Goal: Information Seeking & Learning: Learn about a topic

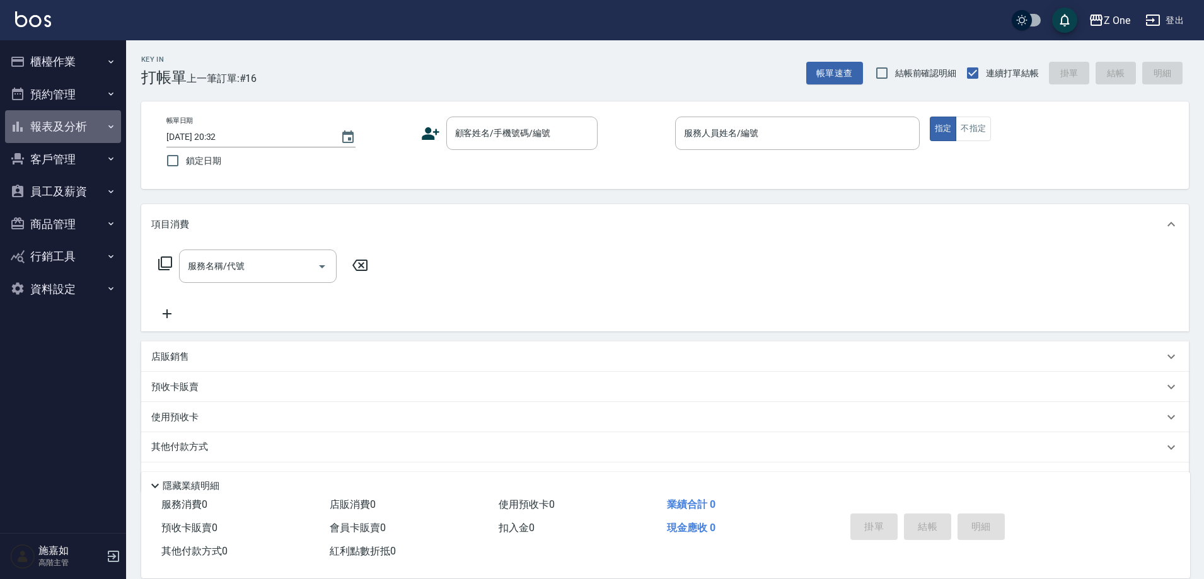
click at [88, 124] on button "報表及分析" at bounding box center [63, 126] width 116 height 33
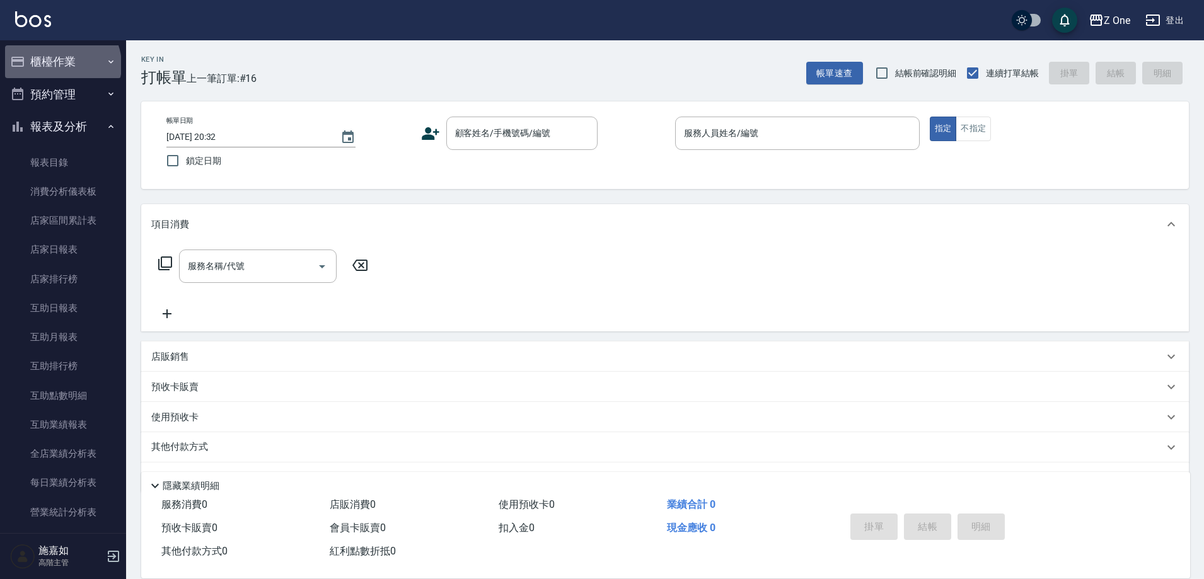
click at [61, 65] on button "櫃檯作業" at bounding box center [63, 61] width 116 height 33
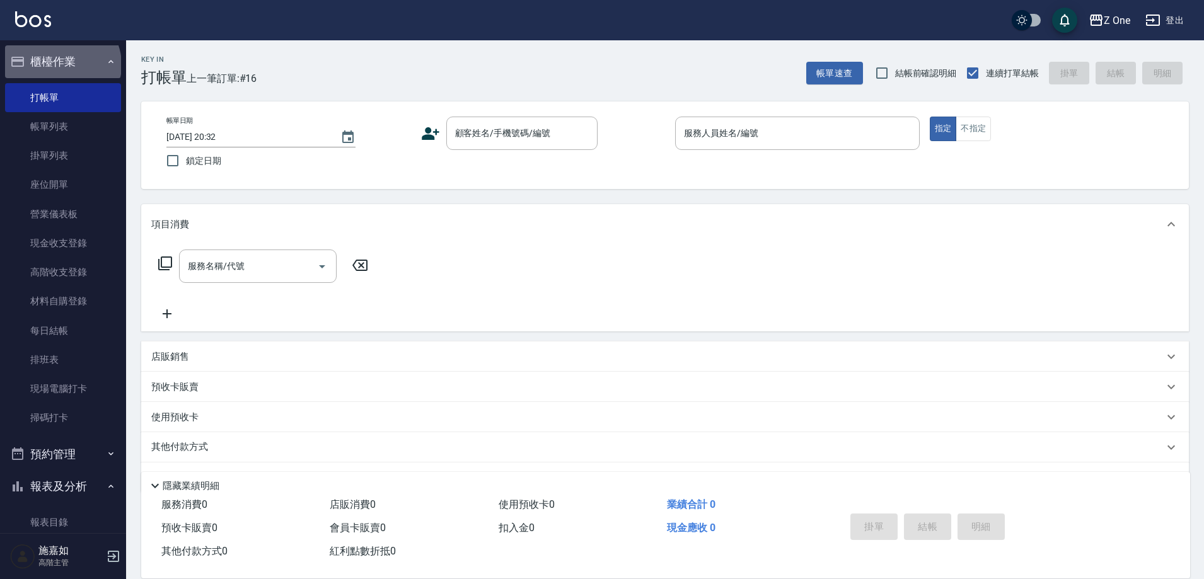
click at [61, 65] on button "櫃檯作業" at bounding box center [63, 61] width 116 height 33
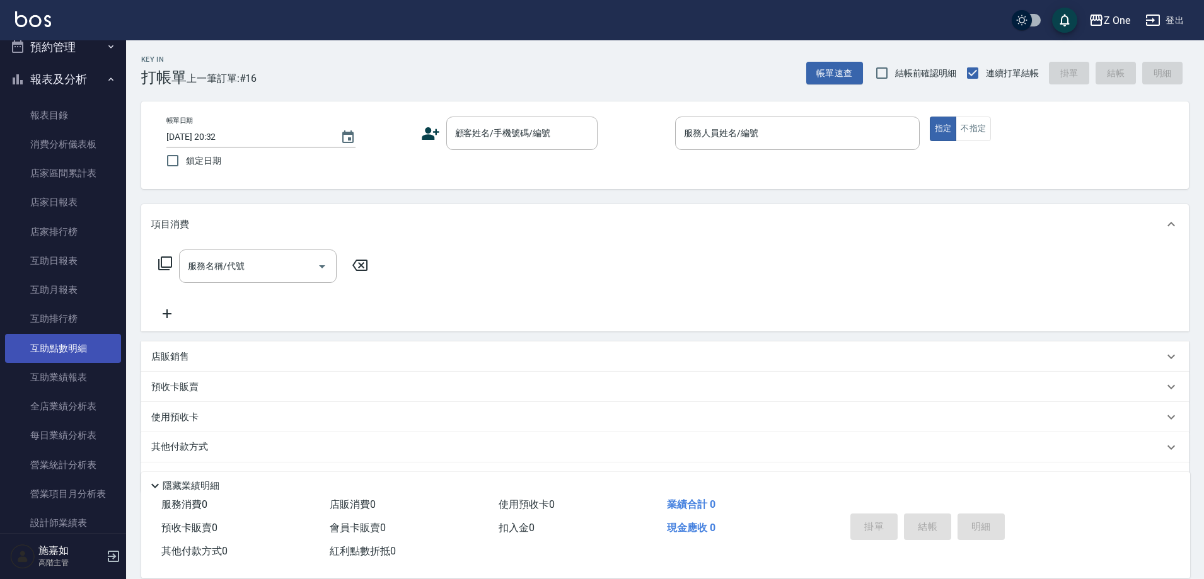
scroll to position [252, 0]
click at [81, 353] on link "設計師日報表" at bounding box center [63, 347] width 116 height 29
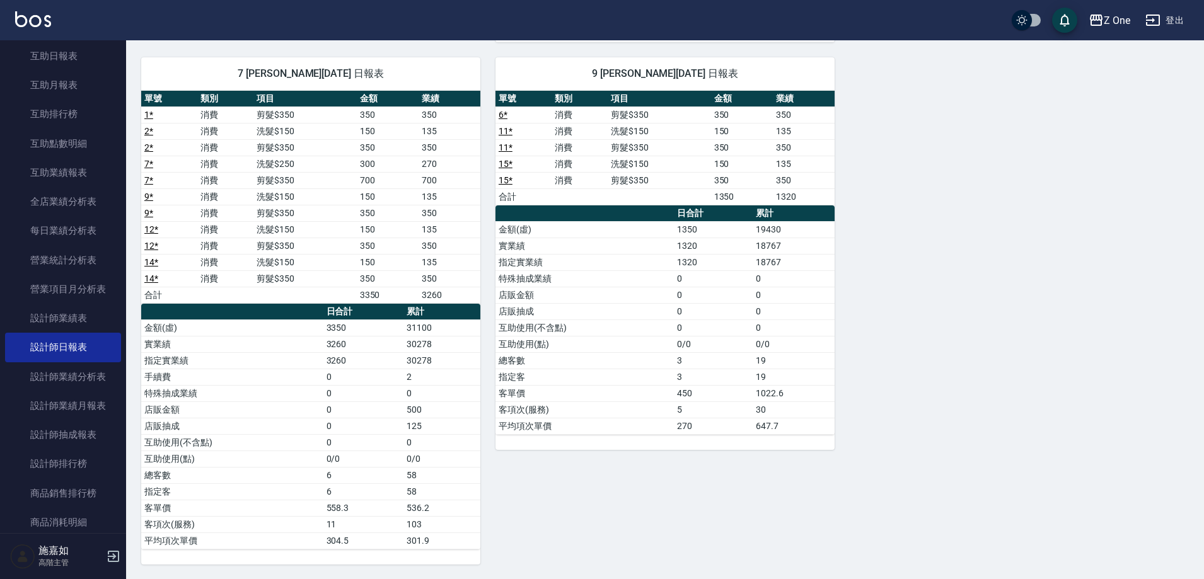
scroll to position [540, 0]
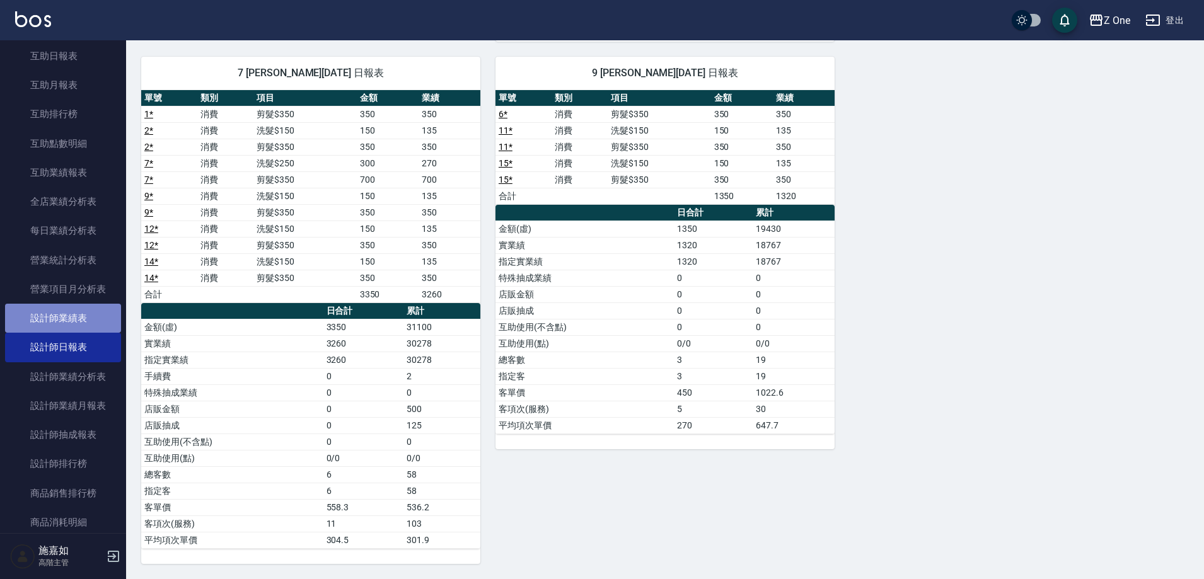
click at [85, 319] on link "設計師業績表" at bounding box center [63, 318] width 116 height 29
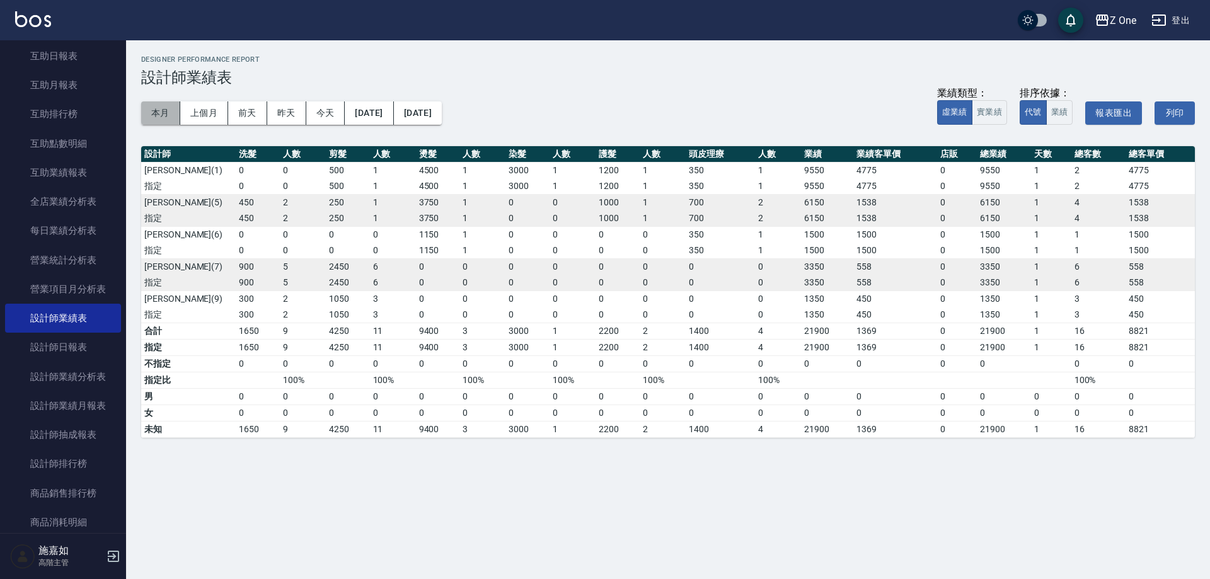
click at [161, 109] on button "本月" at bounding box center [160, 112] width 39 height 23
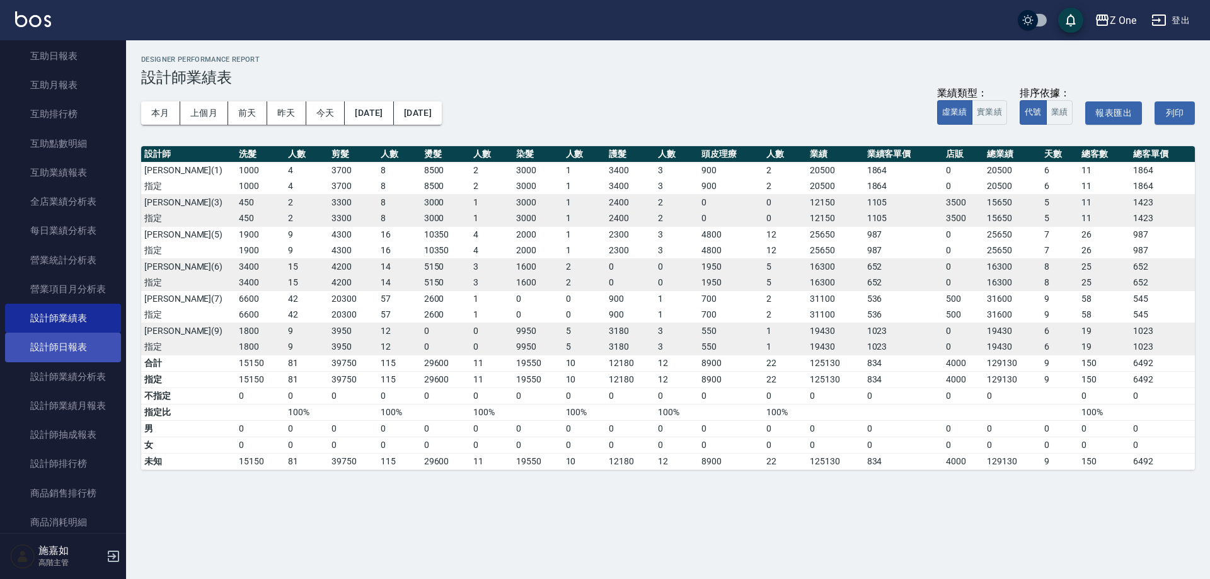
click at [76, 341] on link "設計師日報表" at bounding box center [63, 347] width 116 height 29
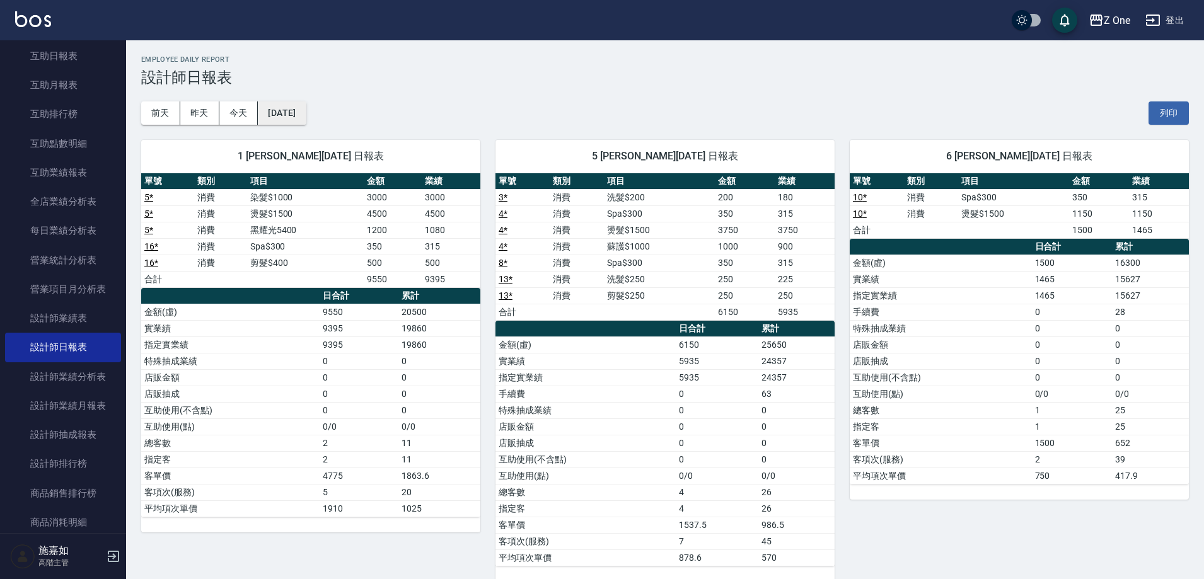
click at [258, 108] on button "[DATE]" at bounding box center [282, 112] width 48 height 23
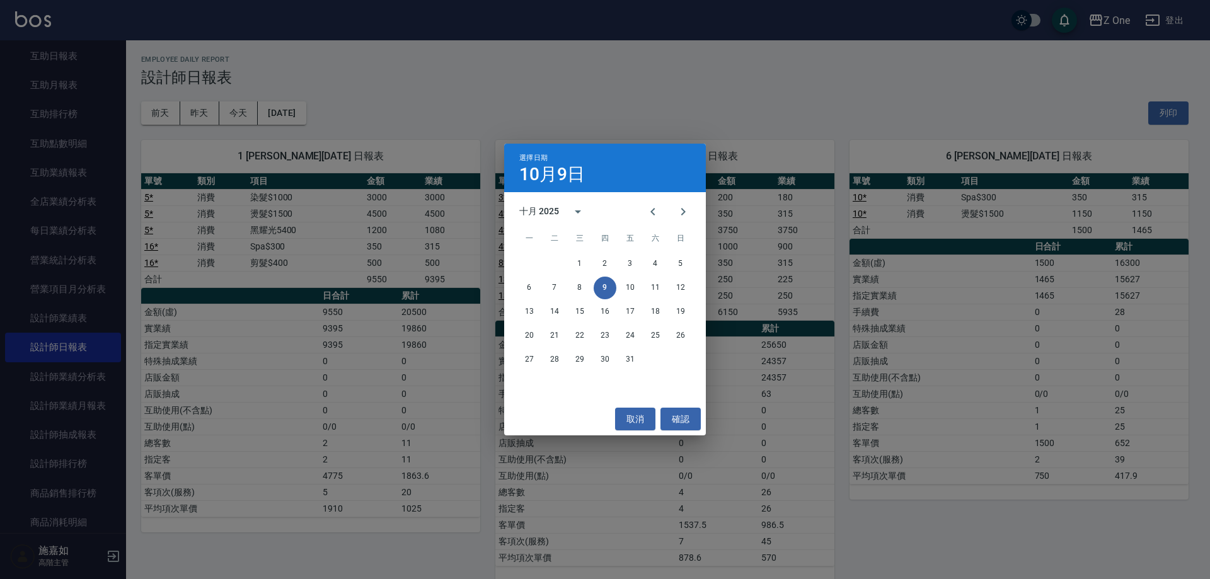
click at [243, 108] on div "選擇日期 10月9日 十月 2025 一 二 三 四 五 六 日 1 2 3 4 5 6 7 8 9 10 11 12 13 14 15 16 17 18 1…" at bounding box center [605, 289] width 1210 height 579
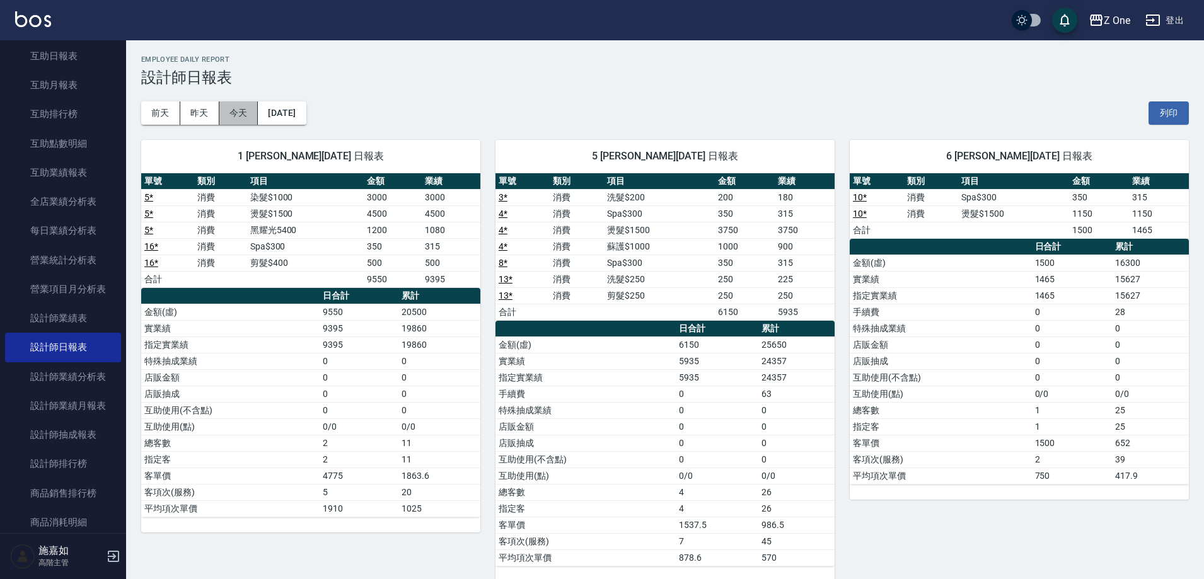
click at [243, 108] on button "今天" at bounding box center [238, 112] width 39 height 23
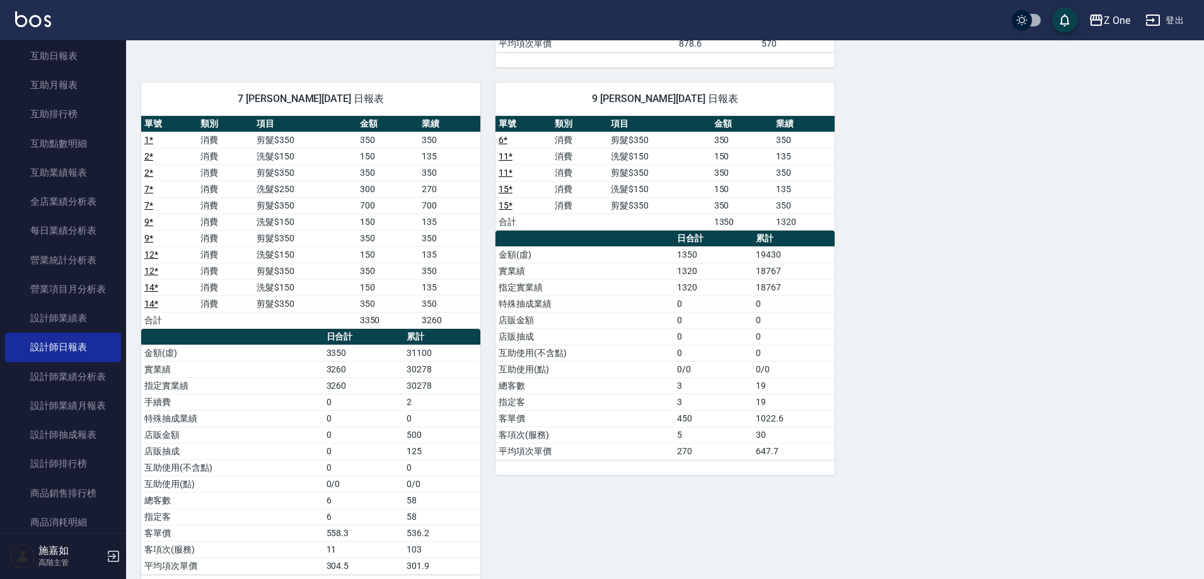
scroll to position [540, 0]
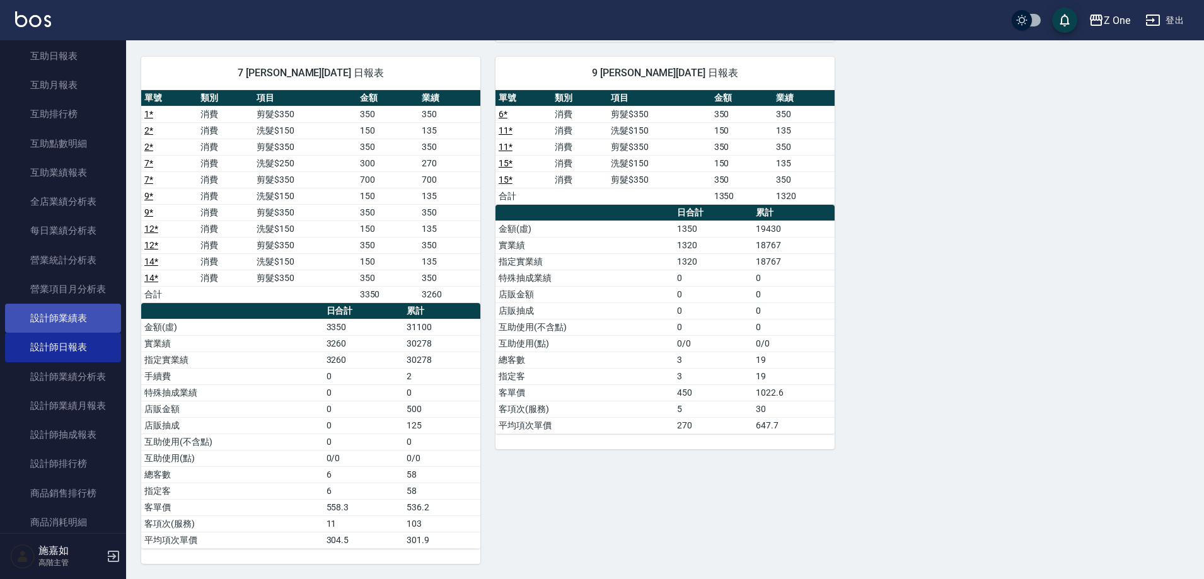
click at [88, 323] on link "設計師業績表" at bounding box center [63, 318] width 116 height 29
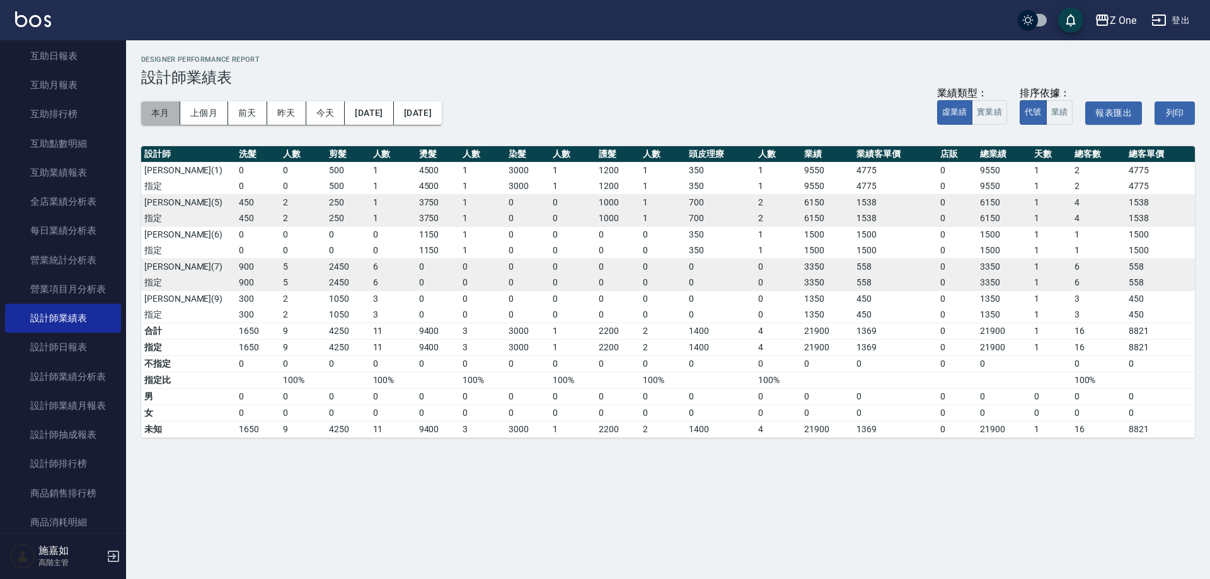
click at [159, 115] on button "本月" at bounding box center [160, 112] width 39 height 23
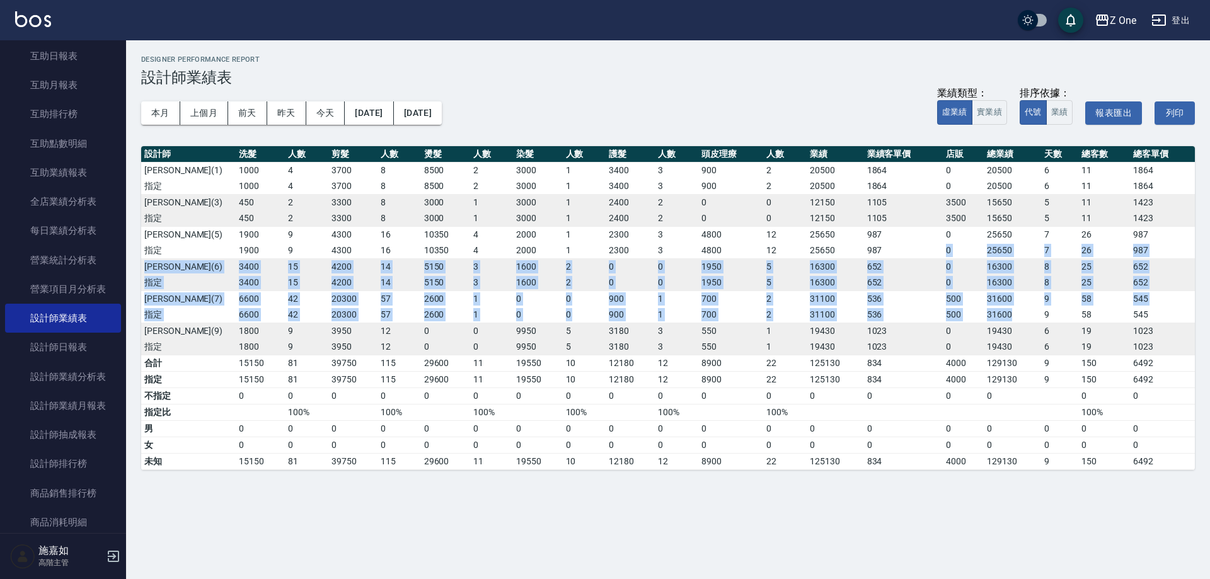
drag, startPoint x: 1025, startPoint y: 313, endPoint x: 909, endPoint y: 255, distance: 129.6
click at [909, 255] on tbody "[PERSON_NAME][PHONE_NUMBER] 8 8500 2 3000 1 3400 3 900 2 20500 1864 0 20500 [DA…" at bounding box center [668, 258] width 1054 height 193
click at [1052, 287] on td "8" at bounding box center [1059, 283] width 37 height 16
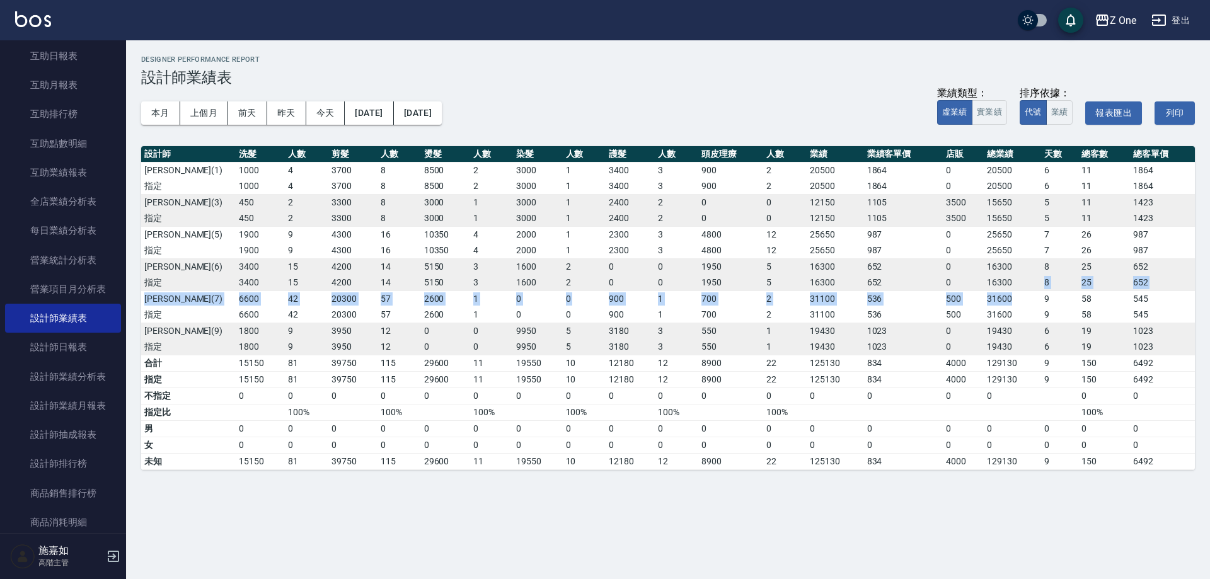
drag, startPoint x: 1022, startPoint y: 298, endPoint x: 1017, endPoint y: 280, distance: 18.3
click at [1017, 280] on tbody "[PERSON_NAME][PHONE_NUMBER] 8 8500 2 3000 1 3400 3 900 2 20500 1864 0 20500 [DA…" at bounding box center [668, 258] width 1054 height 193
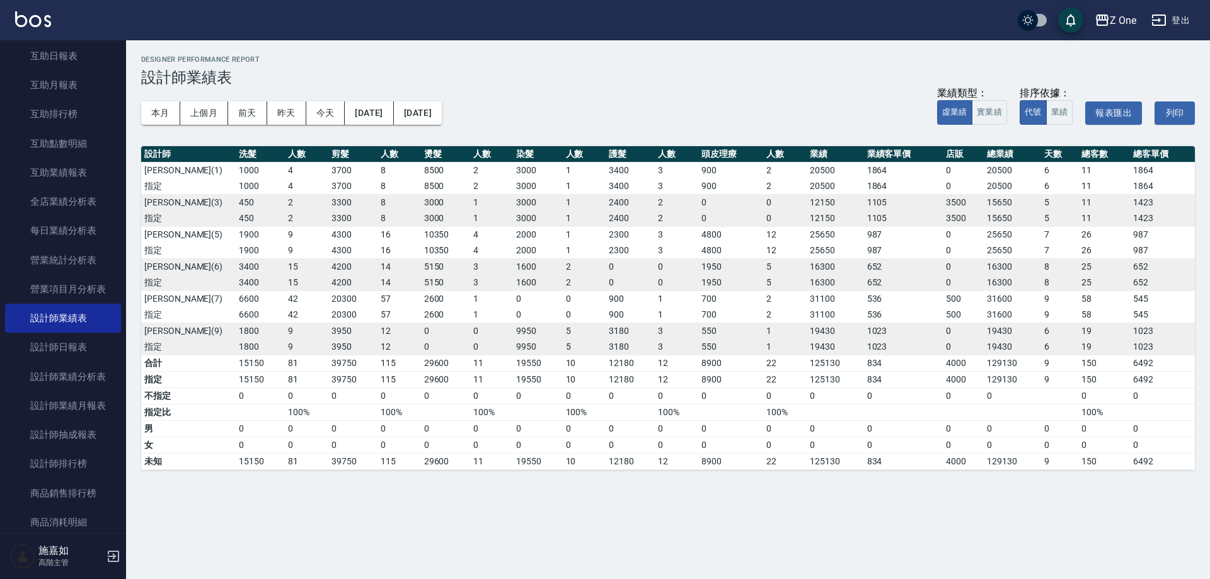
click at [1031, 319] on td "31600" at bounding box center [1012, 315] width 57 height 16
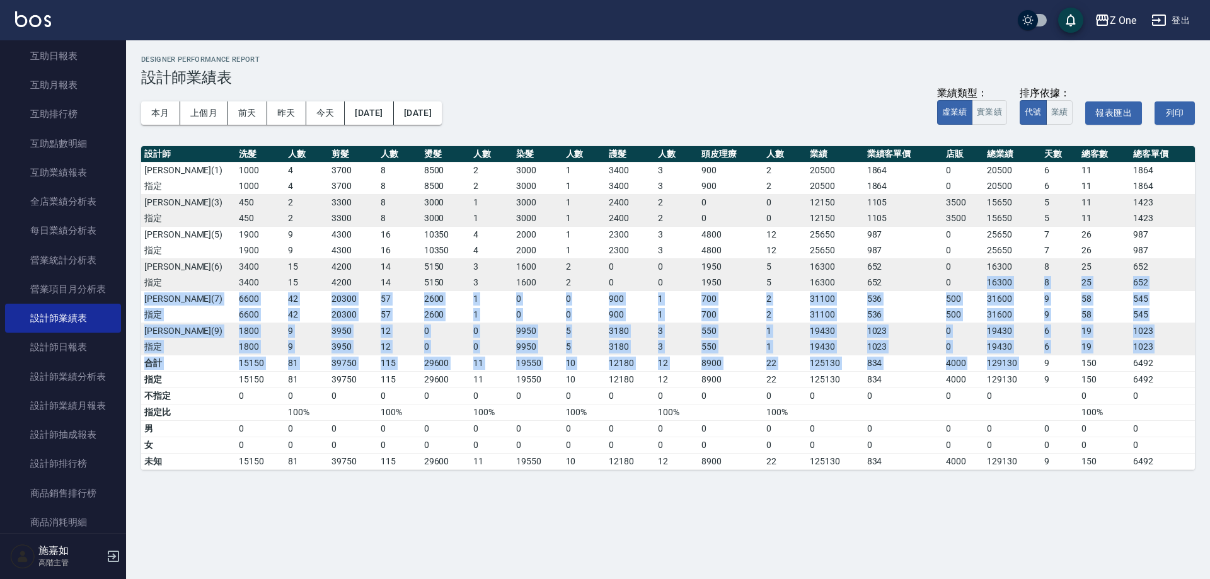
drag, startPoint x: 992, startPoint y: 281, endPoint x: 1040, endPoint y: 357, distance: 90.4
click at [1040, 357] on table "設計師 洗髮 人數 剪髮 人數 燙髮 人數 染髮 人數 護髮 人數 頭皮理療 人數 業績 業績客單價 店販 總業績 天數 總客數 總客單價 [PERSON_N…" at bounding box center [668, 308] width 1054 height 324
click at [1041, 357] on td "9" at bounding box center [1059, 363] width 37 height 16
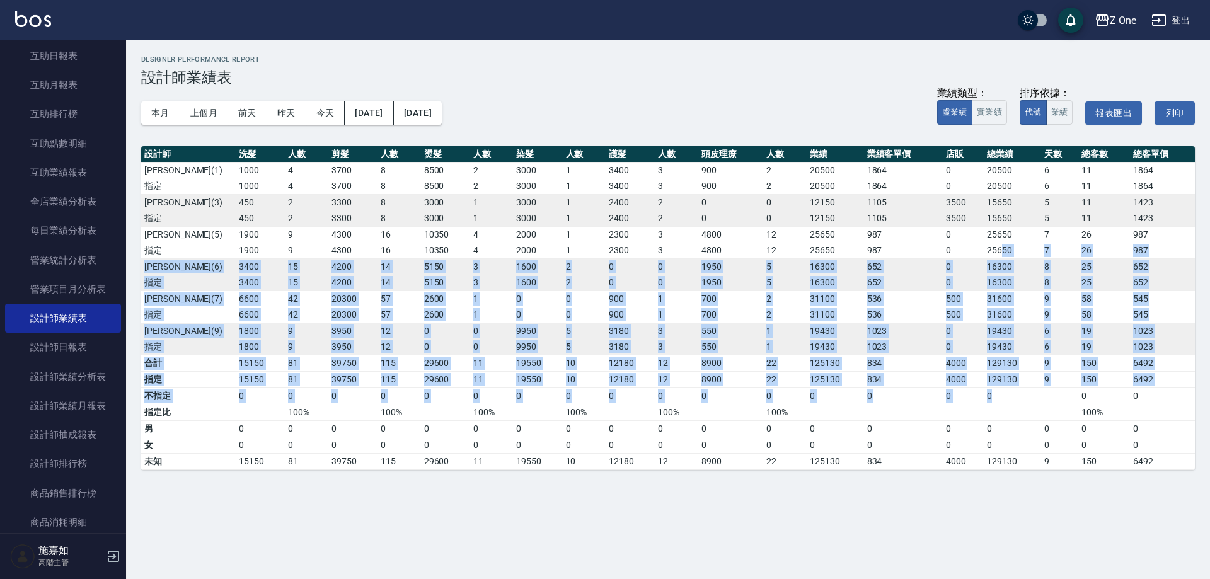
drag, startPoint x: 1040, startPoint y: 389, endPoint x: 1001, endPoint y: 250, distance: 144.0
click at [1001, 250] on table "設計師 洗髮 人數 剪髮 人數 燙髮 人數 染髮 人數 護髮 人數 頭皮理療 人數 業績 業績客單價 店販 總業績 天數 總客數 總客單價 [PERSON_N…" at bounding box center [668, 308] width 1054 height 324
click at [1030, 320] on td "31600" at bounding box center [1012, 315] width 57 height 16
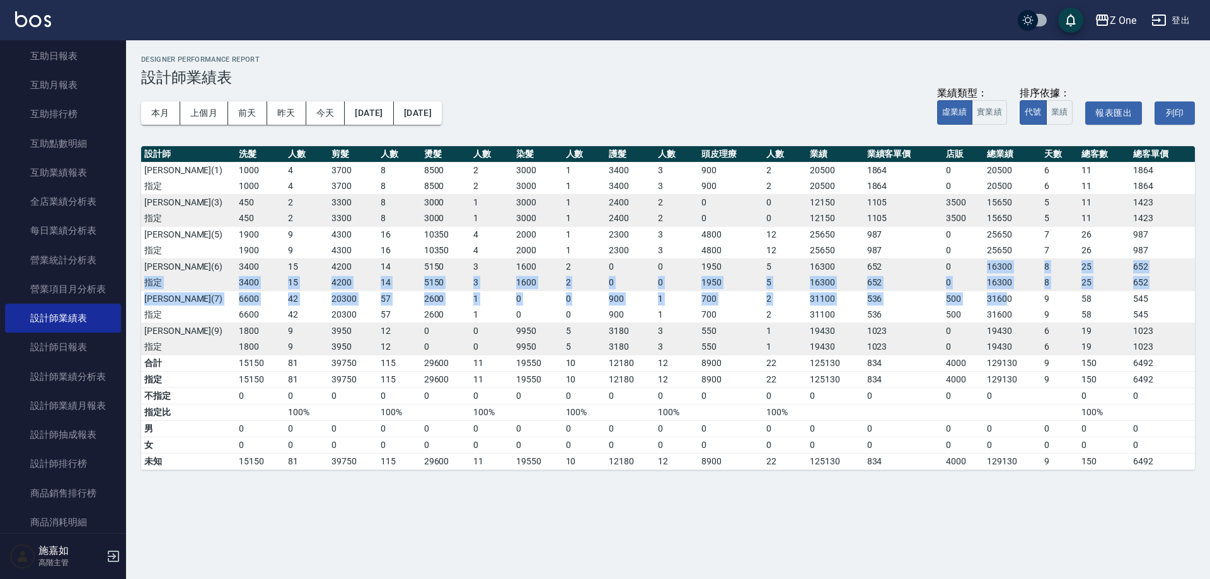
drag, startPoint x: 1008, startPoint y: 304, endPoint x: 981, endPoint y: 273, distance: 41.1
click at [981, 273] on tbody "[PERSON_NAME][PHONE_NUMBER] 8 8500 2 3000 1 3400 3 900 2 20500 1864 0 20500 [DA…" at bounding box center [668, 258] width 1054 height 193
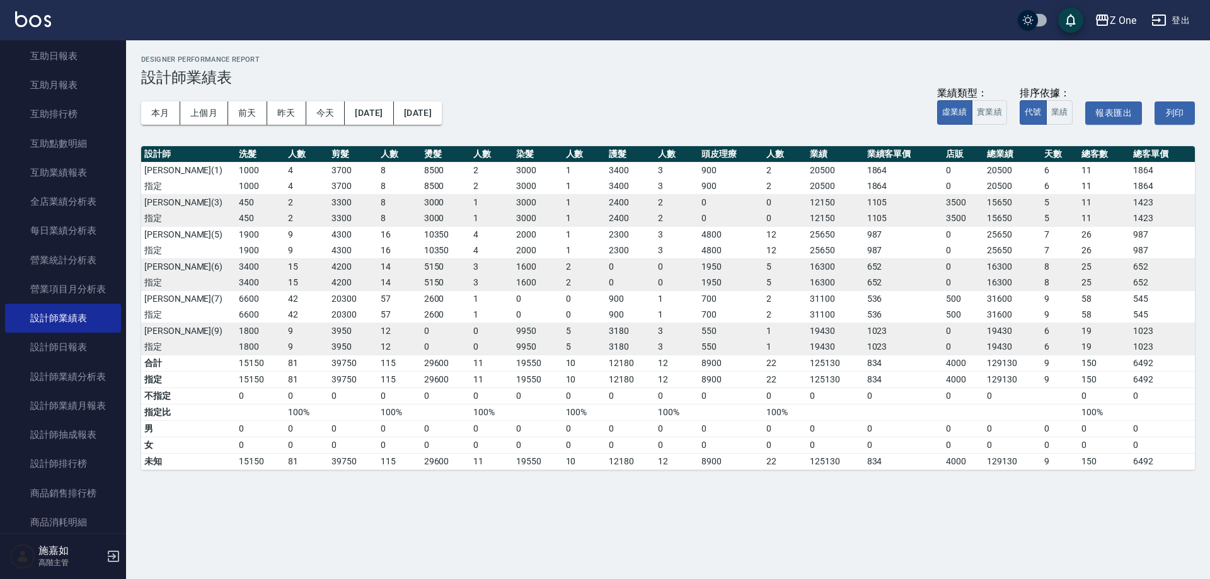
click at [1018, 310] on td "31600" at bounding box center [1012, 315] width 57 height 16
drag, startPoint x: 1009, startPoint y: 299, endPoint x: 885, endPoint y: 299, distance: 124.1
click at [886, 299] on tr "[PERSON_NAME][PHONE_NUMBER] 1 0 0 900 1 700 2 31100 536 500 31600 9 58 545" at bounding box center [668, 298] width 1054 height 16
click at [946, 334] on td "0" at bounding box center [964, 331] width 42 height 16
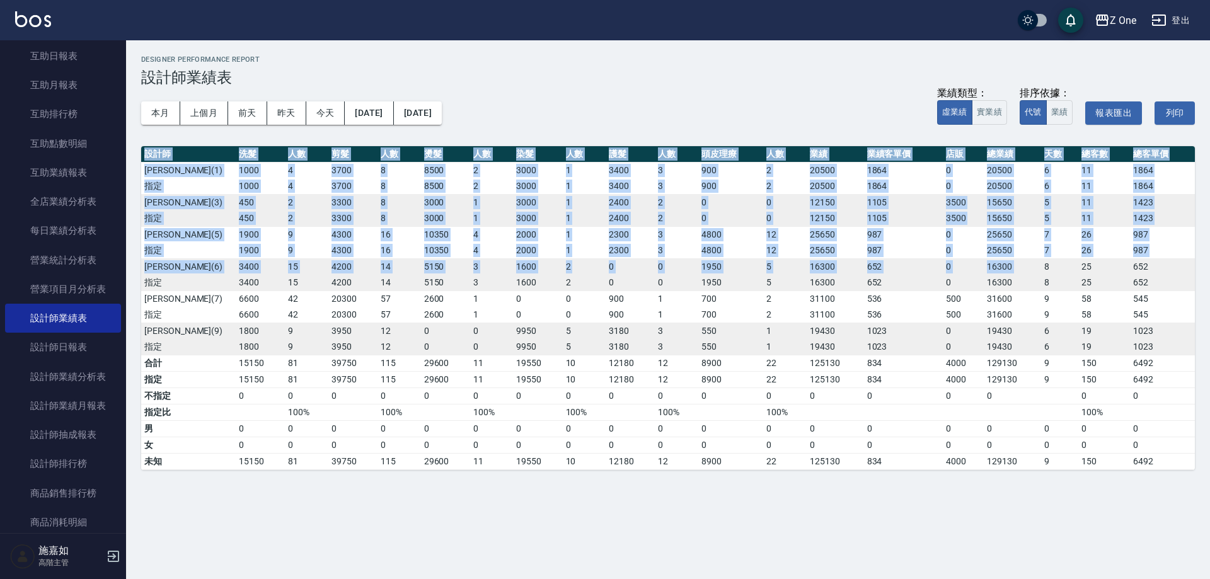
drag, startPoint x: 1044, startPoint y: 263, endPoint x: 979, endPoint y: 470, distance: 216.8
click at [979, 470] on div "Z One 2025-10 設計師業績表 列印時間： [DATE][PHONE_NUMBER]:14 Designer Performance Report …" at bounding box center [668, 262] width 1084 height 445
drag, startPoint x: 1038, startPoint y: 447, endPoint x: 1031, endPoint y: 439, distance: 11.2
click at [1038, 446] on td "0" at bounding box center [1012, 445] width 57 height 16
click at [1025, 439] on td "0" at bounding box center [1012, 445] width 57 height 16
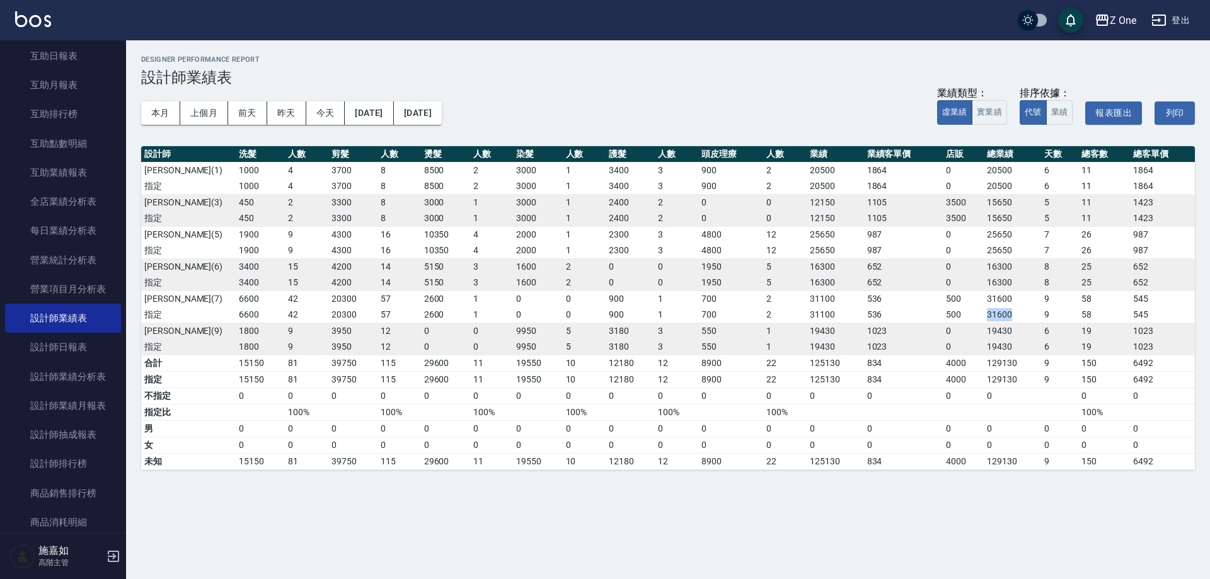
drag, startPoint x: 1026, startPoint y: 306, endPoint x: 980, endPoint y: 292, distance: 48.0
click at [986, 308] on td "31600" at bounding box center [1012, 315] width 57 height 16
click at [980, 291] on td "500" at bounding box center [964, 298] width 42 height 16
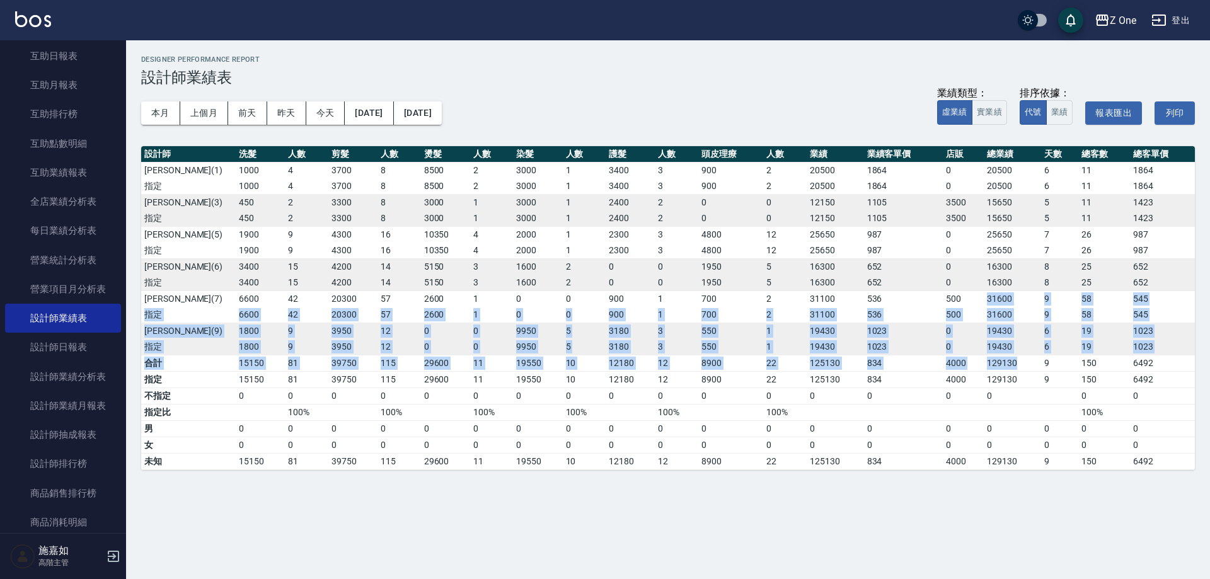
drag, startPoint x: 979, startPoint y: 301, endPoint x: 1027, endPoint y: 368, distance: 82.2
click at [1027, 368] on table "設計師 洗髮 人數 剪髮 人數 燙髮 人數 染髮 人數 護髮 人數 頭皮理療 人數 業績 業績客單價 店販 總業績 天數 總客數 總客單價 [PERSON_N…" at bounding box center [668, 308] width 1054 height 324
click at [1027, 368] on td "129130" at bounding box center [1012, 363] width 57 height 16
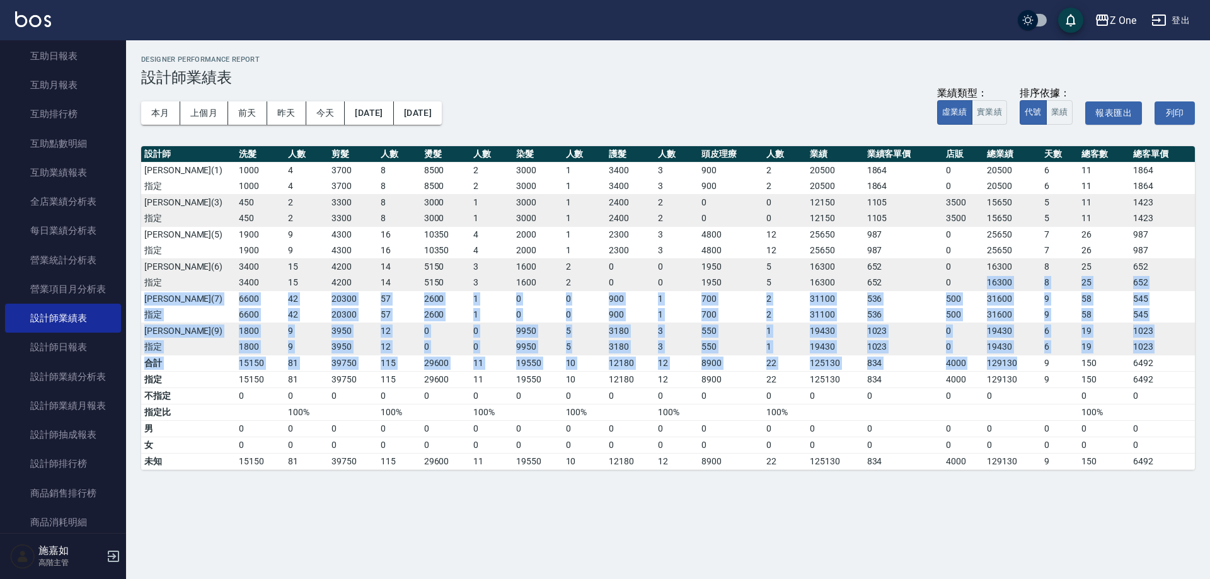
drag, startPoint x: 1027, startPoint y: 368, endPoint x: 987, endPoint y: 275, distance: 101.0
click at [987, 275] on table "設計師 洗髮 人數 剪髮 人數 燙髮 人數 染髮 人數 護髮 人數 頭皮理療 人數 業績 業績客單價 店販 總業績 天數 總客數 總客單價 [PERSON_N…" at bounding box center [668, 308] width 1054 height 324
click at [1003, 287] on td "16300" at bounding box center [1012, 283] width 57 height 16
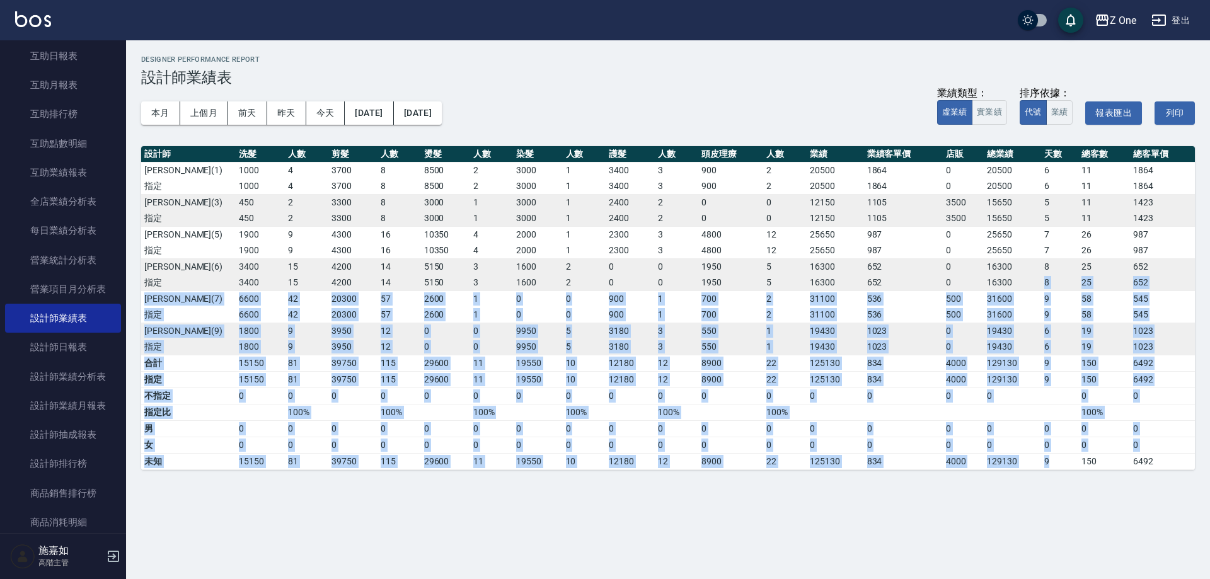
drag, startPoint x: 1015, startPoint y: 286, endPoint x: 1063, endPoint y: 460, distance: 180.6
click at [1063, 460] on table "設計師 洗髮 人數 剪髮 人數 燙髮 人數 染髮 人數 護髮 人數 頭皮理療 人數 業績 業績客單價 店販 總業績 天數 總客數 總客單價 [PERSON_N…" at bounding box center [668, 308] width 1054 height 324
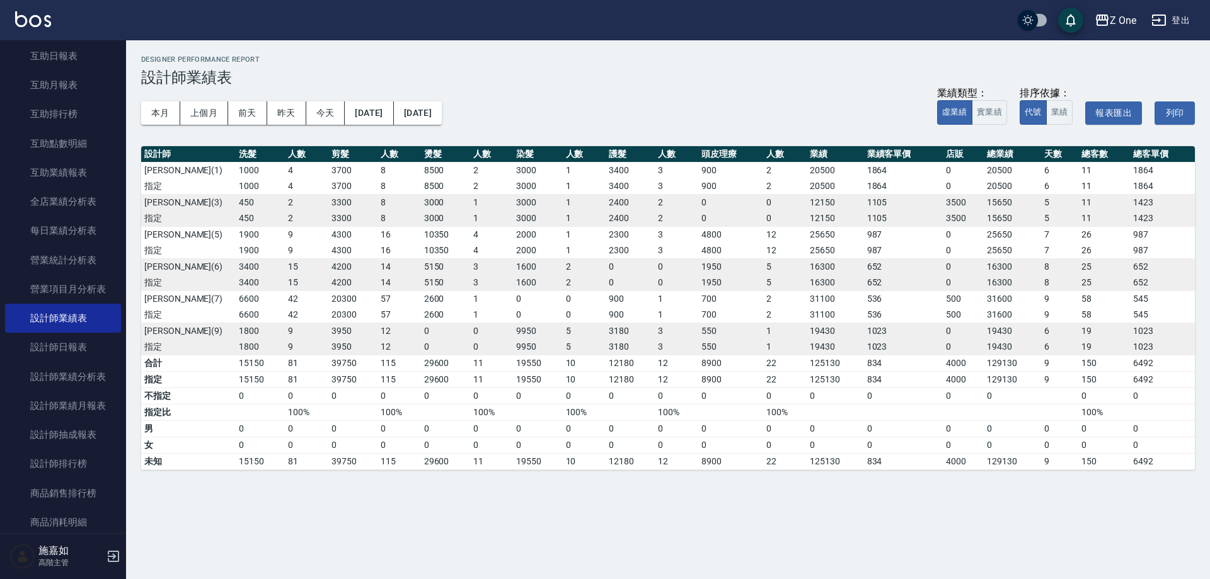
drag, startPoint x: 1209, startPoint y: 510, endPoint x: 1168, endPoint y: 477, distance: 52.8
click at [1209, 510] on div "Z One 2025-10 設計師業績表 列印時間： [DATE][PHONE_NUMBER]:14 Designer Performance Report …" at bounding box center [605, 289] width 1210 height 579
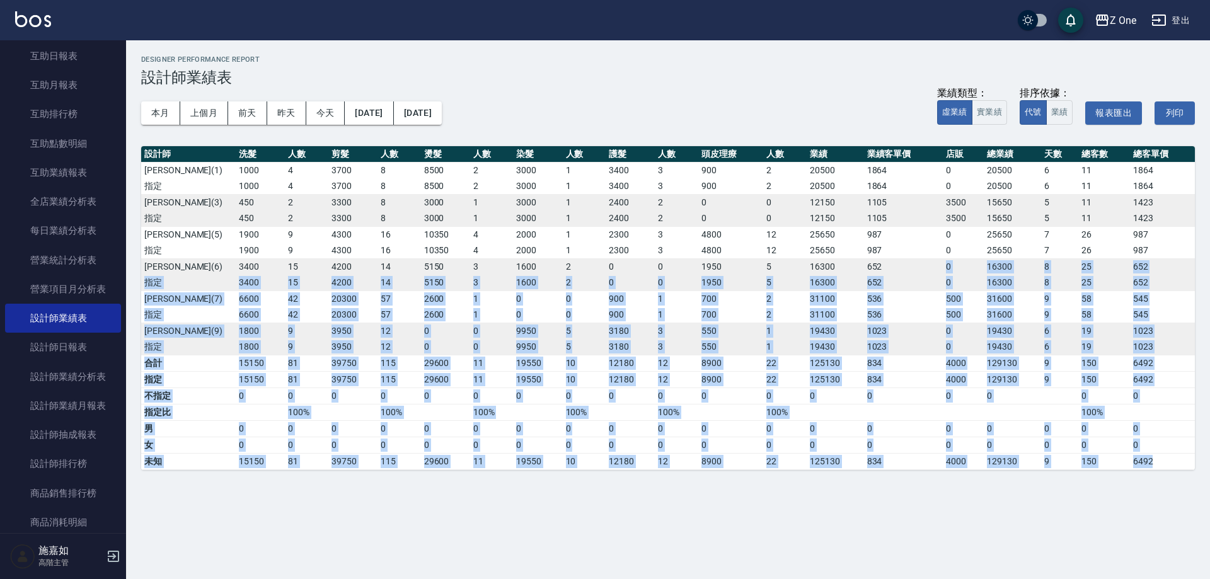
drag, startPoint x: 1185, startPoint y: 460, endPoint x: 929, endPoint y: 260, distance: 324.5
click at [929, 260] on table "設計師 洗髮 人數 剪髮 人數 燙髮 人數 染髮 人數 護髮 人數 頭皮理療 人數 業績 業績客單價 店販 總業績 天數 總客數 總客單價 [PERSON_N…" at bounding box center [668, 308] width 1054 height 324
click at [859, 310] on td "31100" at bounding box center [835, 315] width 57 height 16
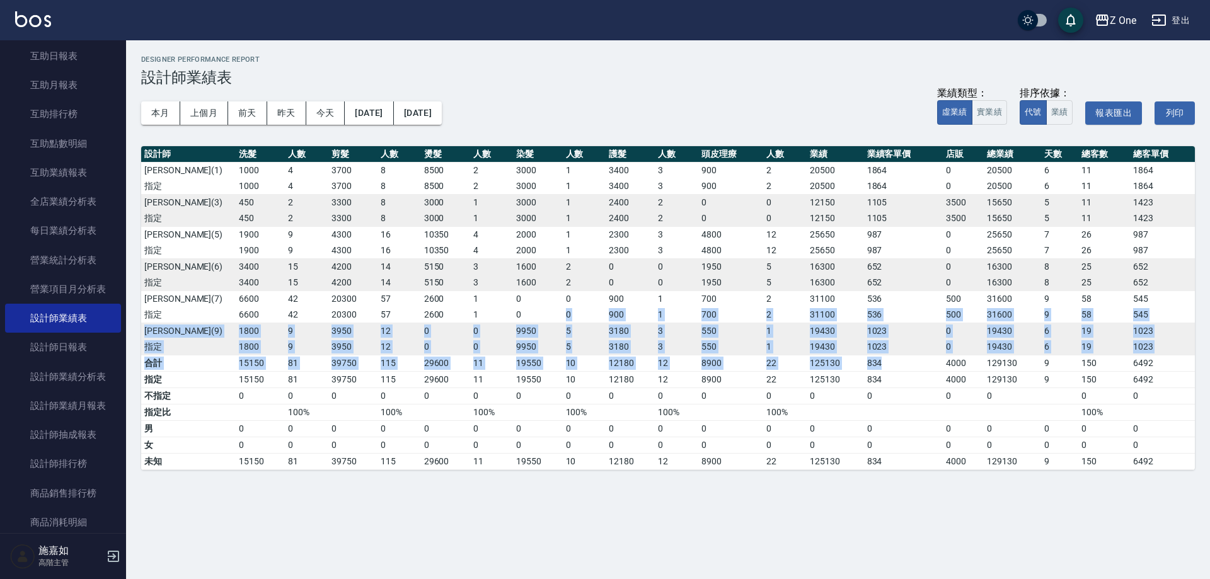
drag, startPoint x: 900, startPoint y: 356, endPoint x: 499, endPoint y: 307, distance: 403.8
click at [512, 314] on table "設計師 洗髮 人數 剪髮 人數 燙髮 人數 染髮 人數 護髮 人數 頭皮理療 人數 業績 業績客單價 店販 總業績 天數 總客數 總客單價 [PERSON_N…" at bounding box center [668, 308] width 1054 height 324
click at [908, 367] on td "834" at bounding box center [903, 363] width 79 height 16
click at [917, 354] on table "設計師 洗髮 人數 剪髮 人數 燙髮 人數 染髮 人數 護髮 人數 頭皮理療 人數 業績 業績客單價 店販 總業績 天數 總客數 總客單價 [PERSON_N…" at bounding box center [668, 308] width 1054 height 324
click at [836, 349] on td "19430" at bounding box center [835, 347] width 57 height 16
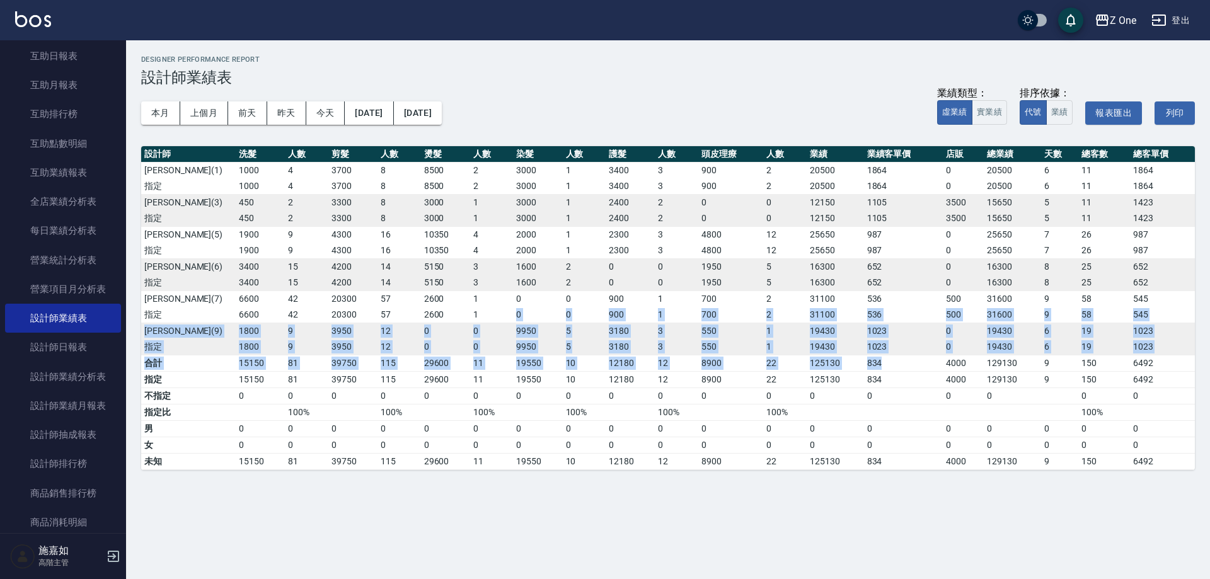
click at [866, 345] on td "1023" at bounding box center [903, 347] width 79 height 16
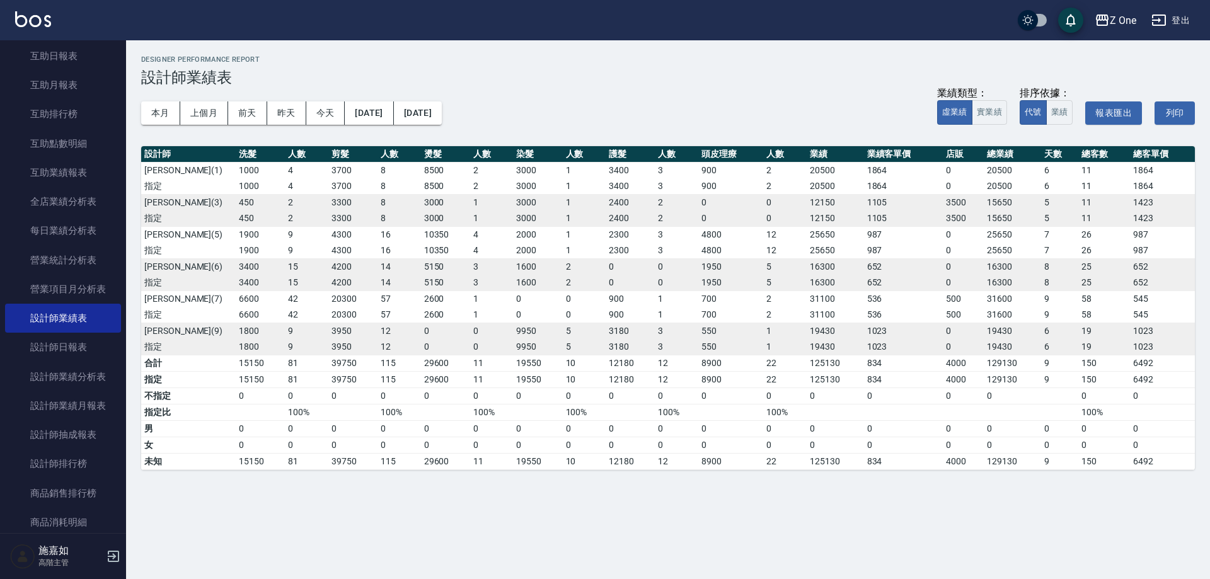
click at [886, 457] on td "834" at bounding box center [903, 461] width 79 height 16
click at [86, 352] on link "設計師日報表" at bounding box center [63, 347] width 116 height 29
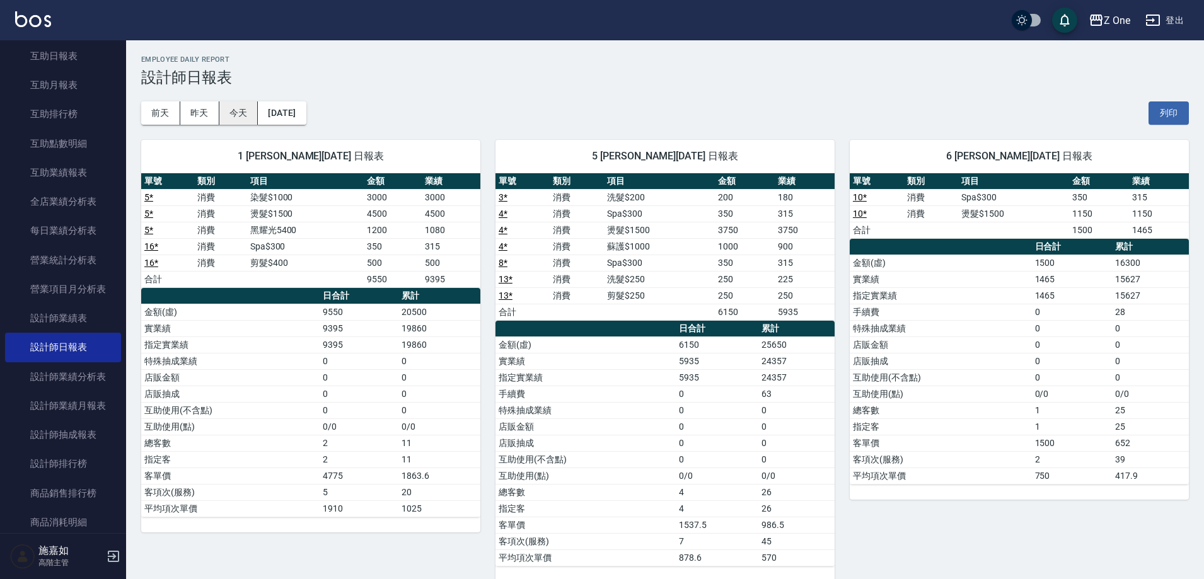
click at [230, 111] on button "今天" at bounding box center [238, 112] width 39 height 23
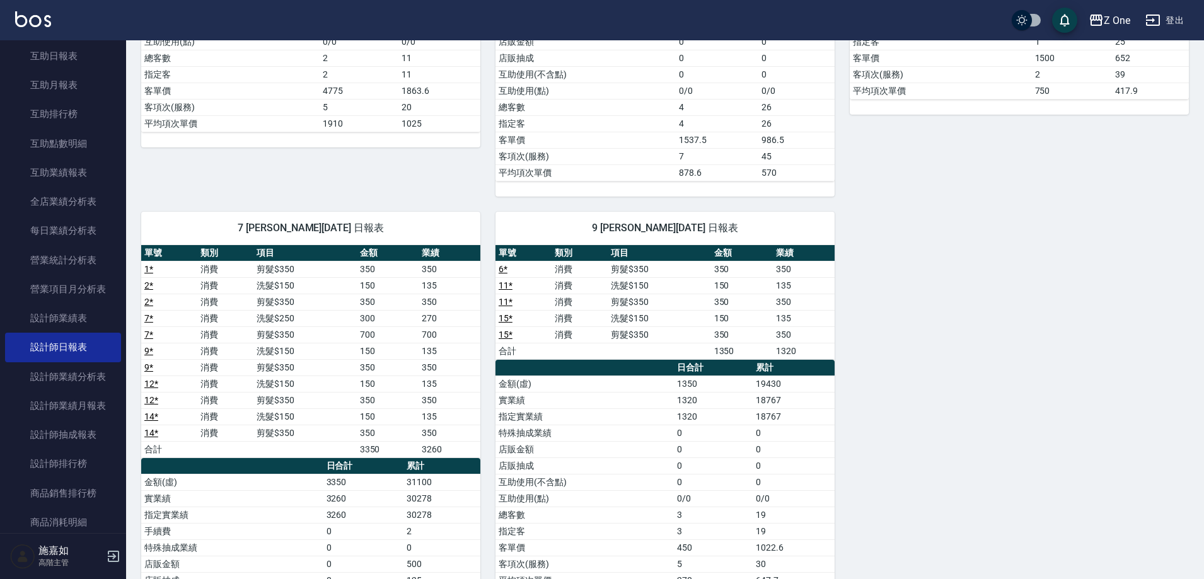
scroll to position [540, 0]
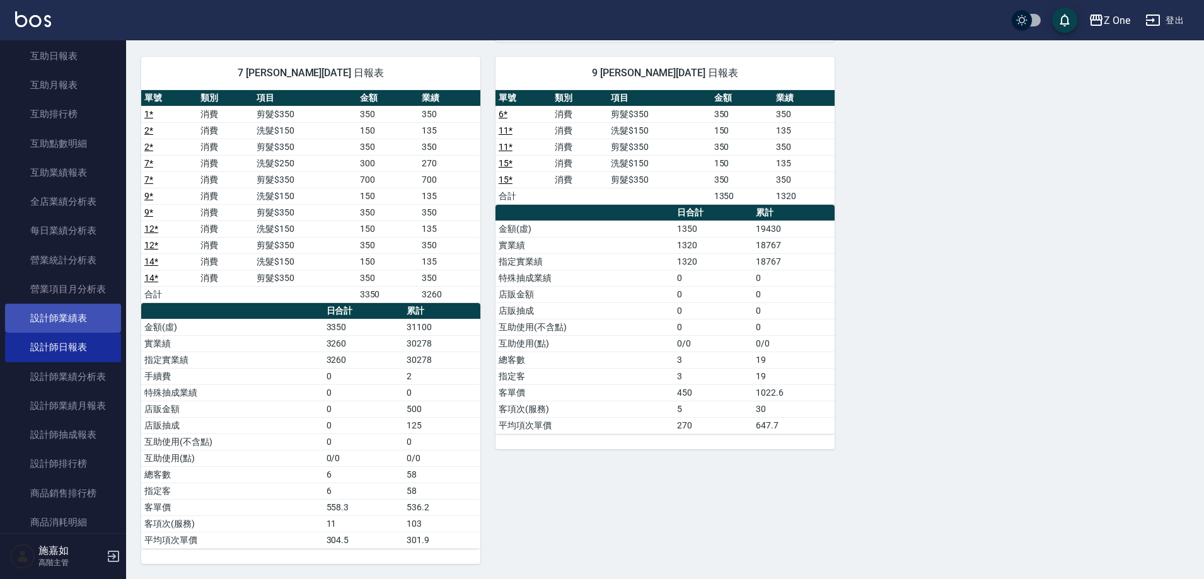
click at [88, 321] on link "設計師業績表" at bounding box center [63, 318] width 116 height 29
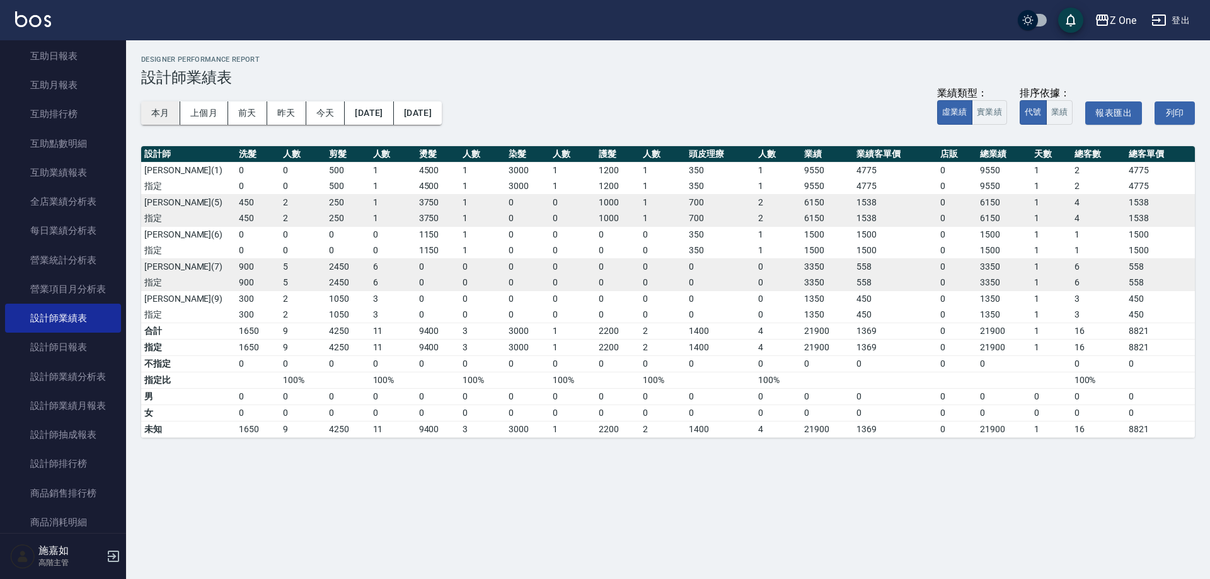
click at [154, 113] on button "本月" at bounding box center [160, 112] width 39 height 23
